Goal: Transaction & Acquisition: Purchase product/service

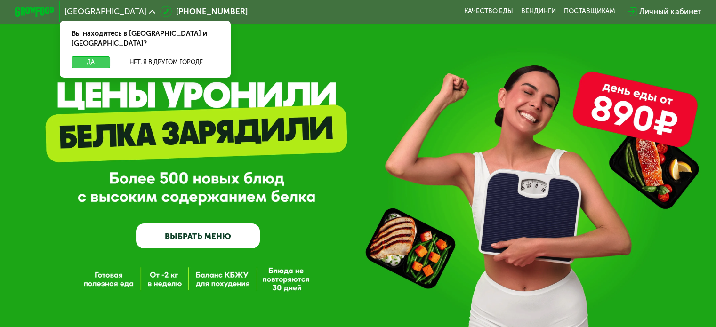
click at [79, 57] on button "Да" at bounding box center [91, 63] width 38 height 12
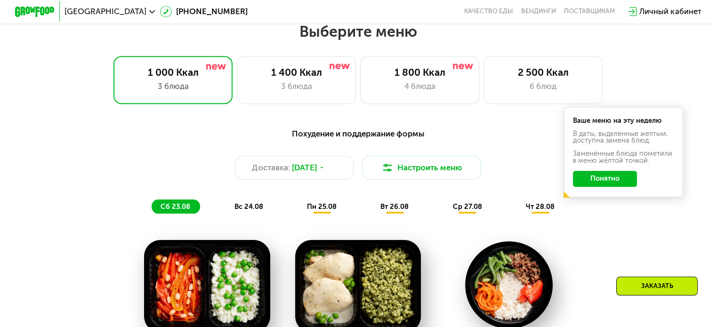
scroll to position [424, 0]
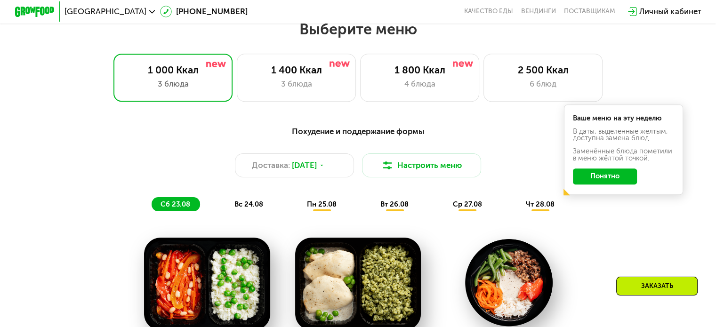
click at [607, 185] on button "Понятно" at bounding box center [605, 177] width 64 height 16
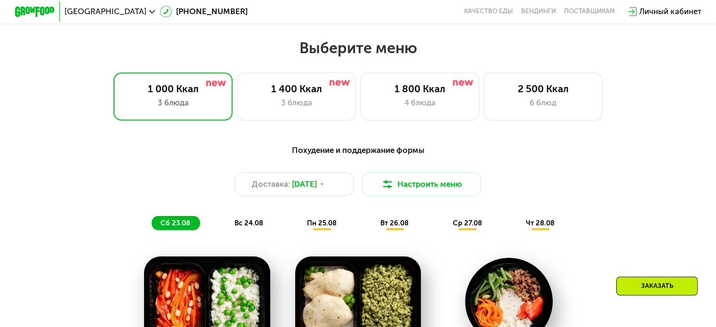
scroll to position [377, 0]
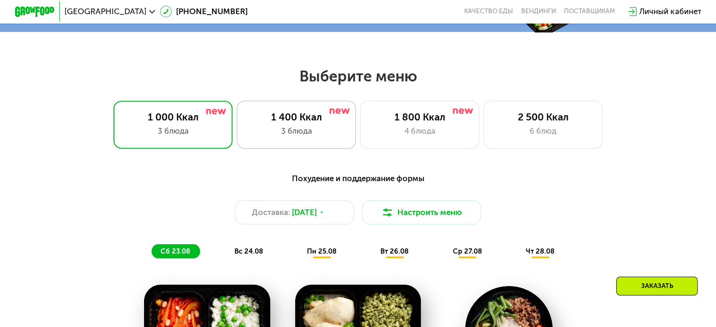
click at [331, 137] on div "3 блюда" at bounding box center [296, 131] width 98 height 12
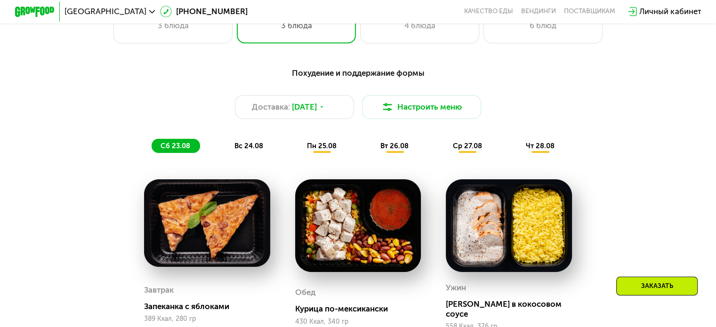
scroll to position [518, 0]
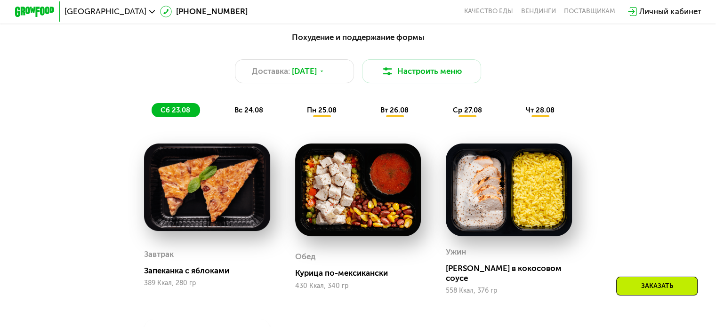
click at [234, 114] on span "вс 24.08" at bounding box center [248, 110] width 29 height 8
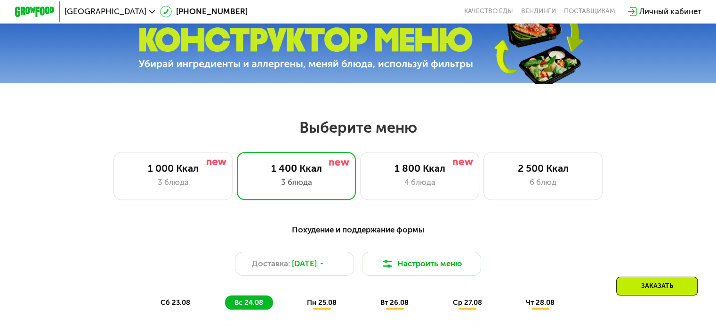
scroll to position [283, 0]
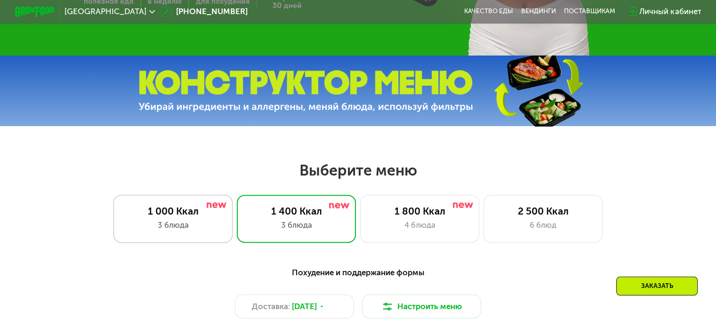
click at [180, 227] on div "3 блюда" at bounding box center [173, 225] width 98 height 12
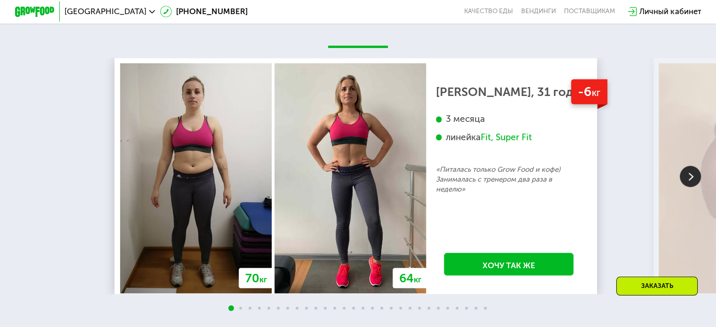
scroll to position [1695, 0]
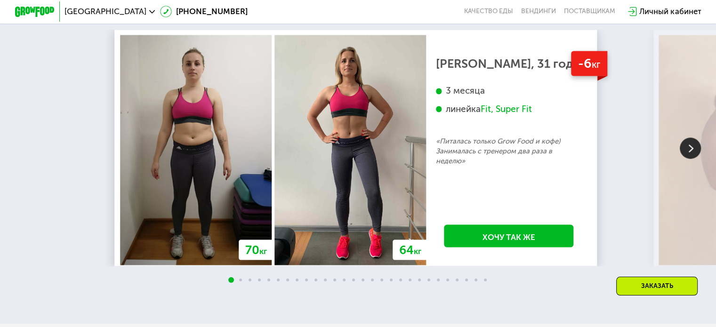
click at [691, 158] on img at bounding box center [690, 147] width 21 height 21
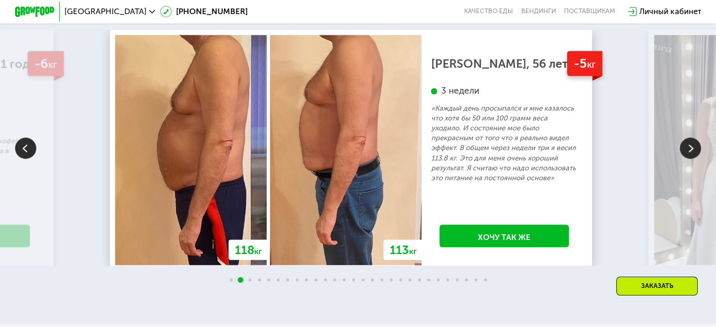
click at [691, 158] on img at bounding box center [690, 147] width 21 height 21
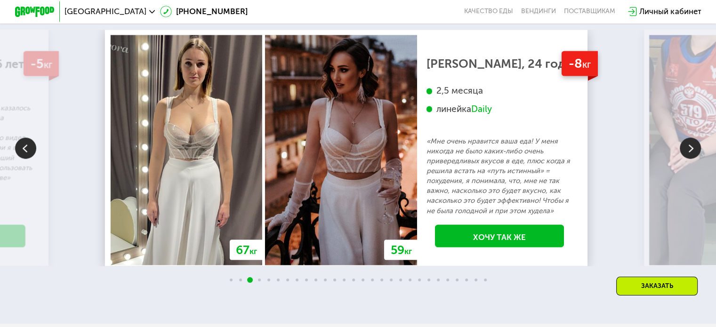
click at [691, 158] on img at bounding box center [690, 147] width 21 height 21
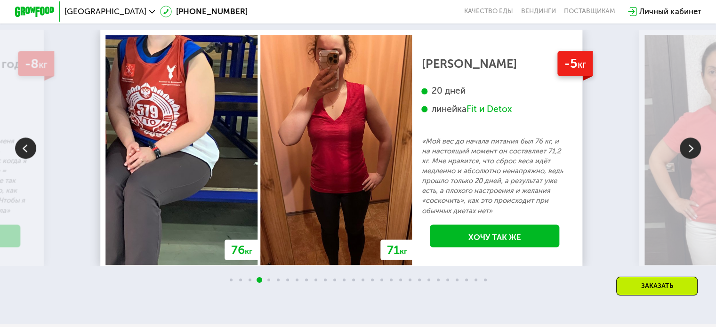
click at [689, 159] on img at bounding box center [690, 147] width 21 height 21
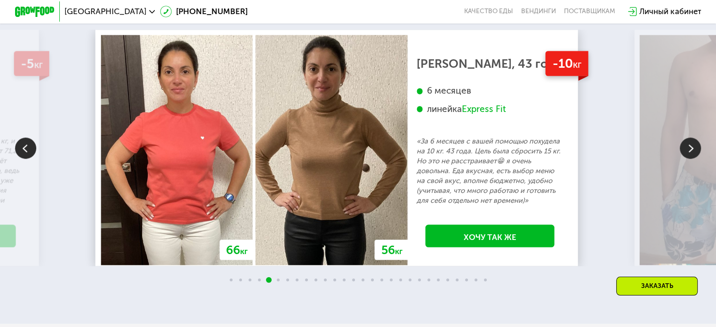
click at [689, 159] on img at bounding box center [690, 147] width 21 height 21
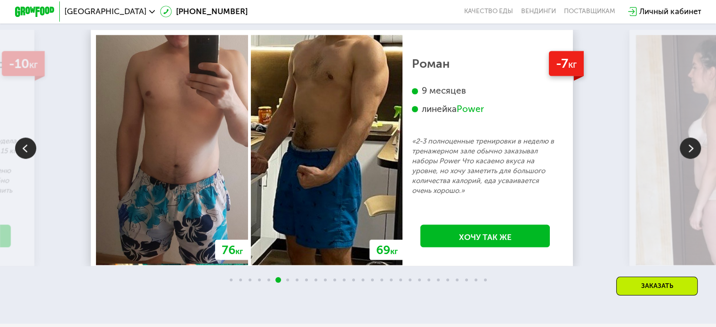
click at [687, 159] on img at bounding box center [690, 147] width 21 height 21
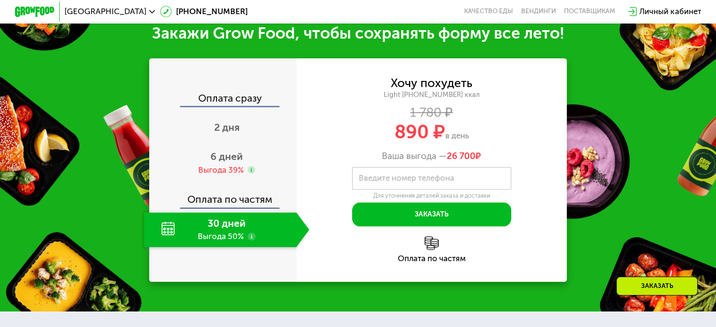
scroll to position [989, 0]
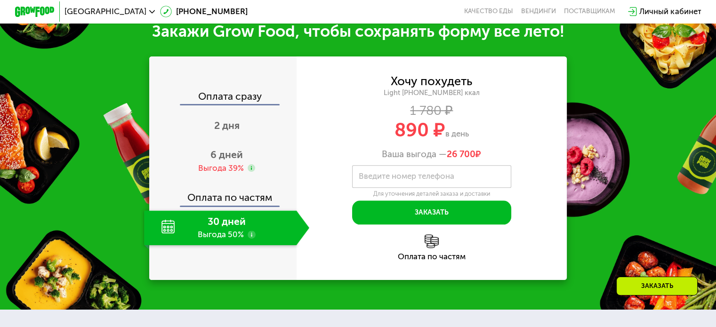
click at [250, 239] on use at bounding box center [252, 235] width 8 height 8
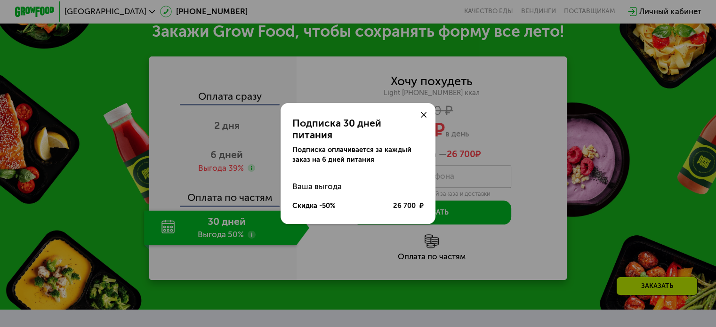
click at [423, 118] on icon at bounding box center [424, 115] width 6 height 6
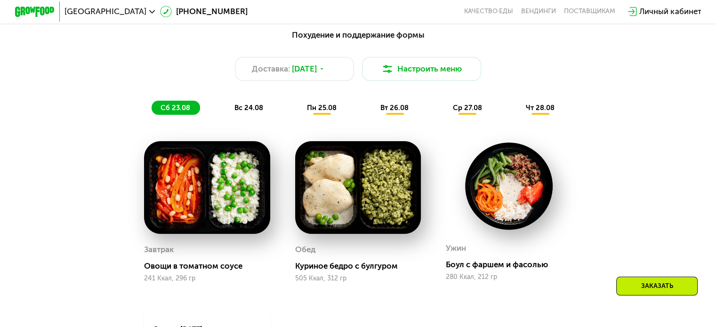
scroll to position [518, 0]
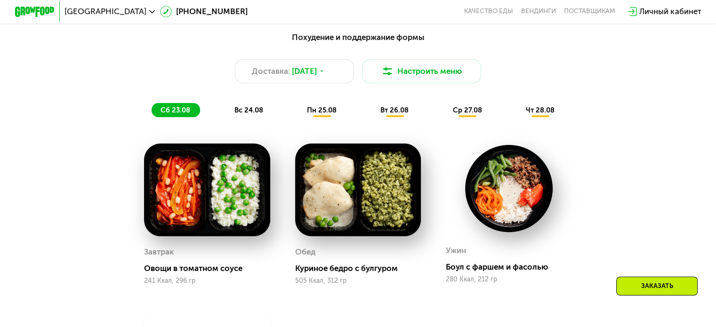
click at [258, 114] on span "вс 24.08" at bounding box center [248, 110] width 29 height 8
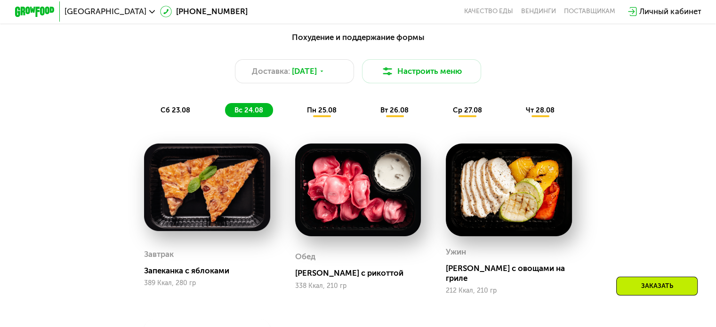
click at [312, 114] on span "пн 25.08" at bounding box center [322, 110] width 30 height 8
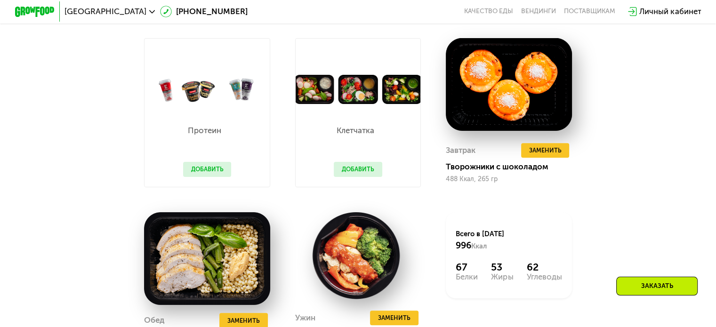
scroll to position [565, 0]
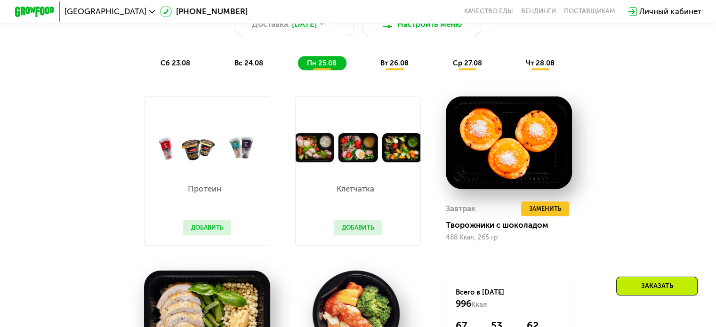
click at [444, 70] on div "вт 26.08" at bounding box center [468, 63] width 48 height 14
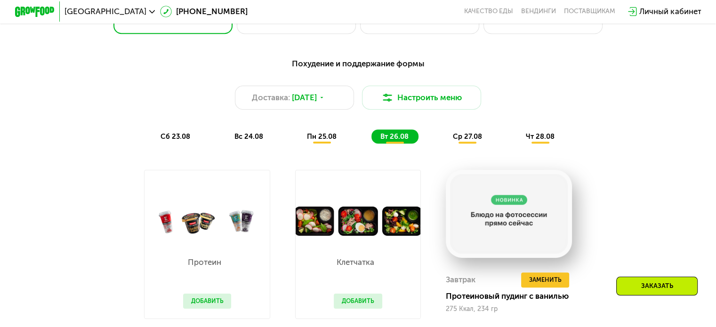
scroll to position [471, 0]
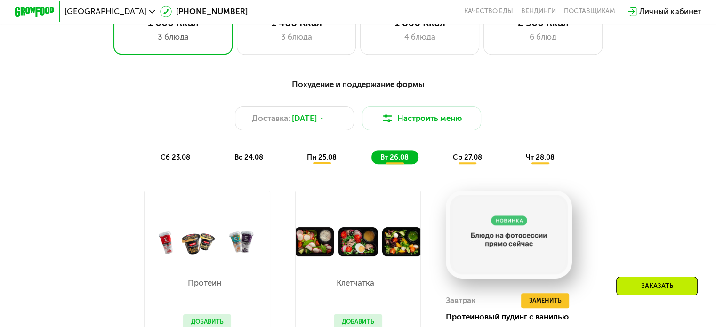
click at [469, 160] on span "ср 27.08" at bounding box center [466, 157] width 29 height 8
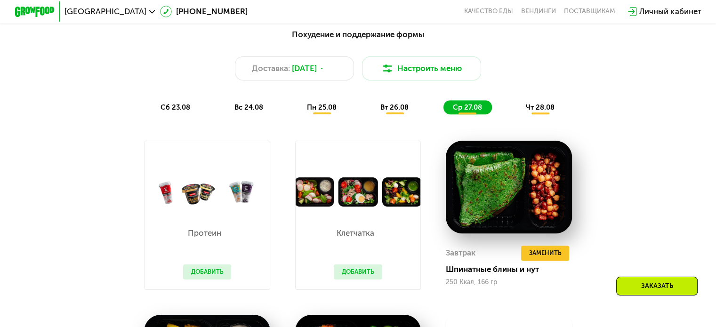
scroll to position [518, 0]
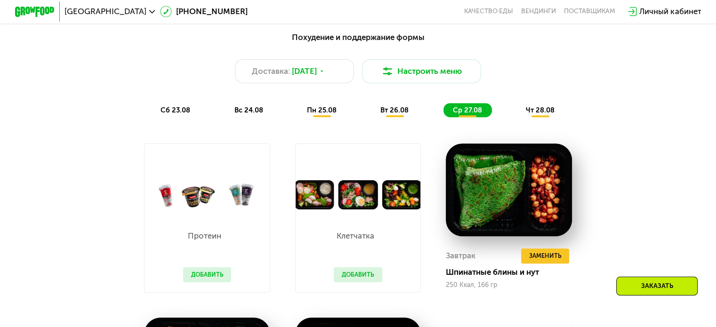
click at [539, 113] on span "чт 28.08" at bounding box center [540, 110] width 29 height 8
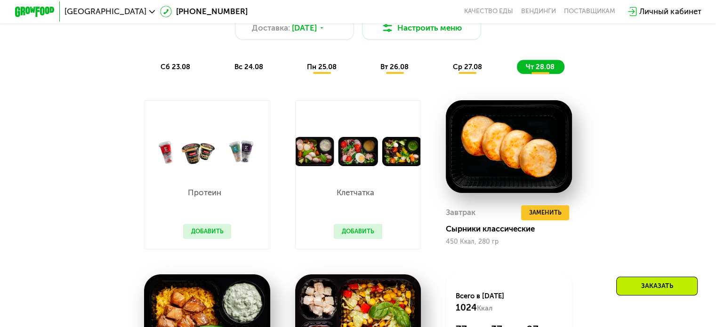
scroll to position [706, 0]
